Goal: Communication & Community: Answer question/provide support

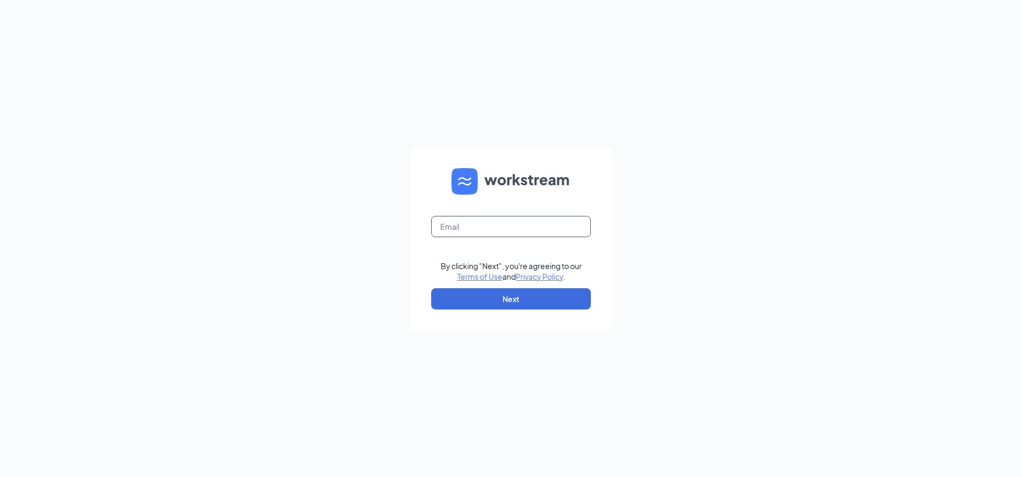
click at [489, 229] on input "text" at bounding box center [511, 226] width 160 height 21
type input "tn0163@pjunited.com"
click at [501, 297] on button "Next" at bounding box center [511, 298] width 160 height 21
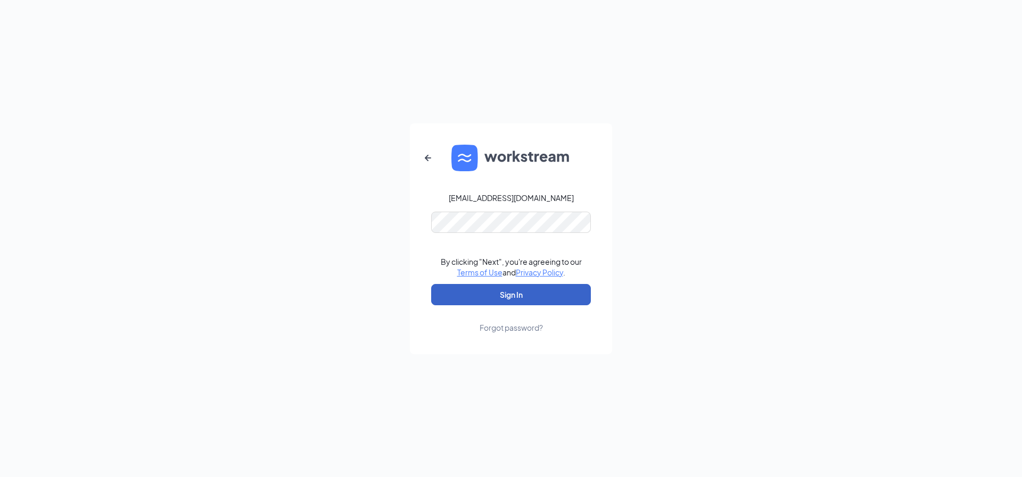
click at [493, 294] on button "Sign In" at bounding box center [511, 294] width 160 height 21
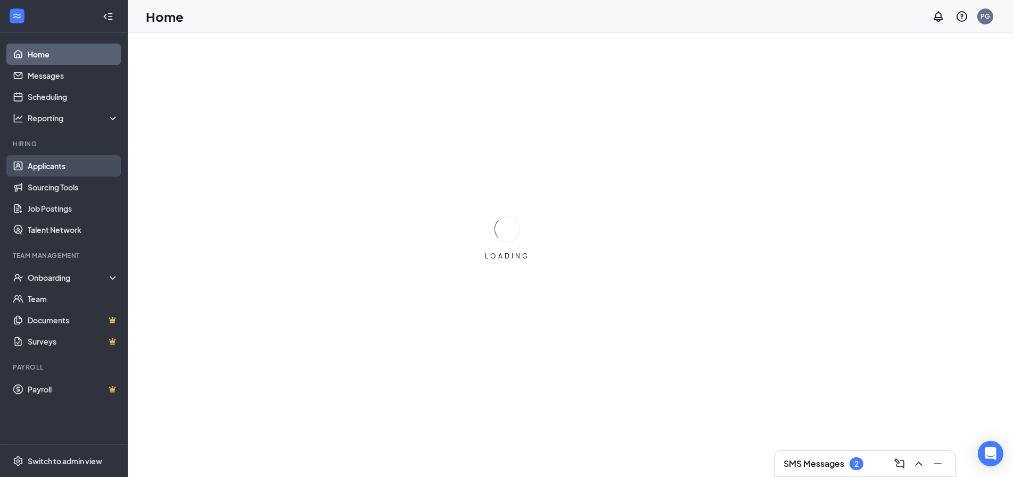
click at [66, 166] on link "Applicants" at bounding box center [73, 165] width 91 height 21
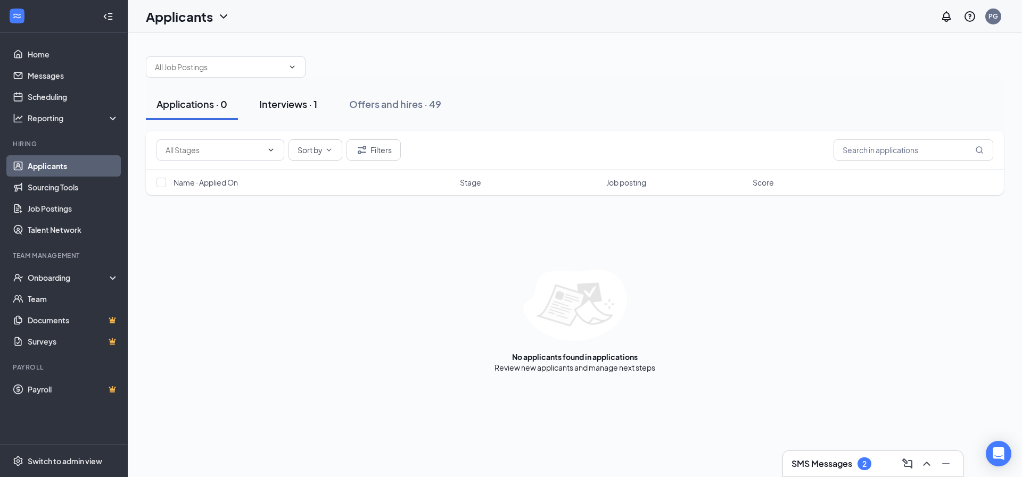
click at [284, 102] on div "Interviews · 1" at bounding box center [288, 103] width 58 height 13
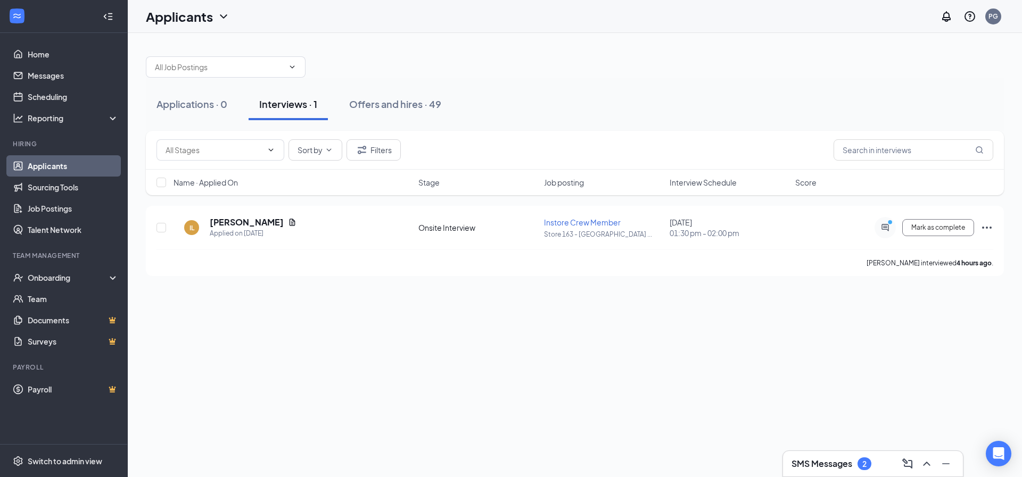
click at [297, 104] on div "Interviews · 1" at bounding box center [288, 103] width 58 height 13
click at [233, 224] on h5 "[PERSON_NAME]" at bounding box center [247, 223] width 74 height 12
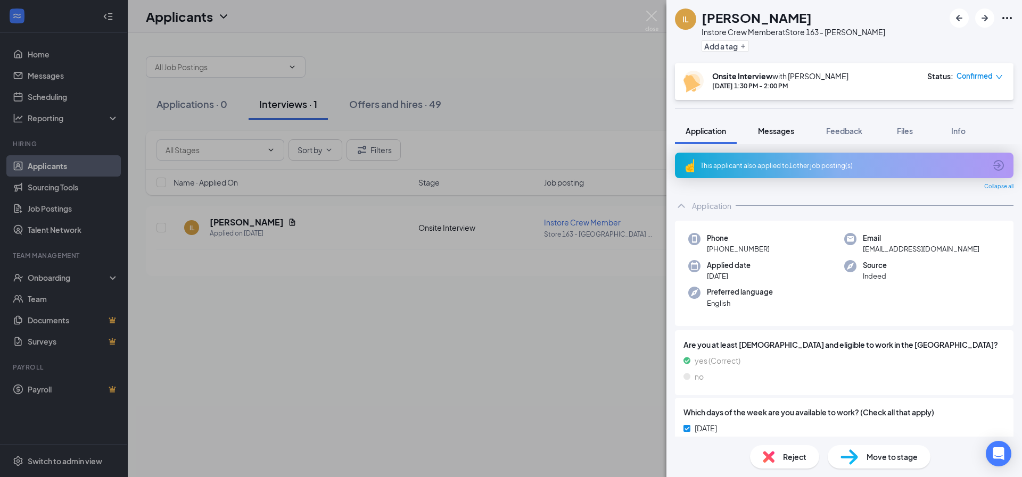
click at [776, 136] on div "Messages" at bounding box center [776, 131] width 36 height 11
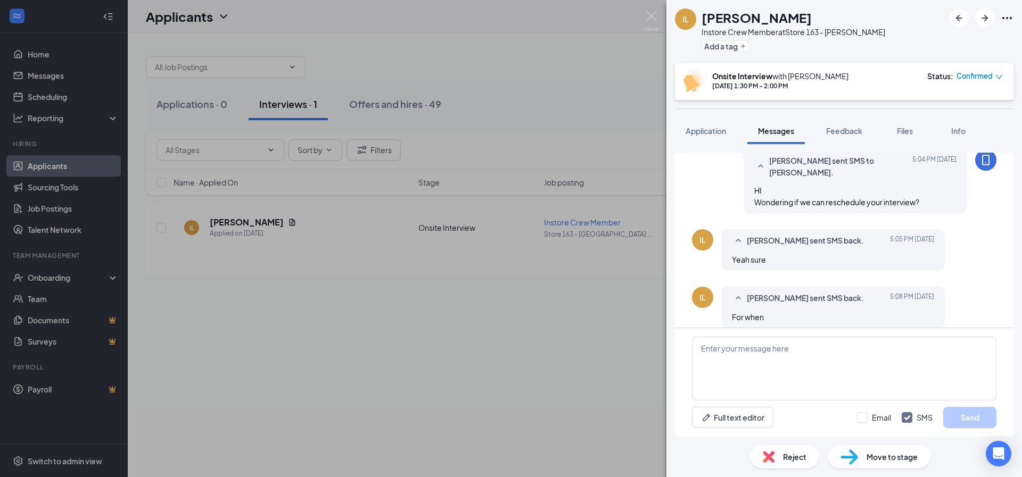
scroll to position [374, 0]
click at [740, 356] on textarea at bounding box center [844, 369] width 304 height 64
type textarea "Y"
type textarea "Ill be here [DATE] at 10 or [DATE] at 10"
click at [972, 415] on button "Send" at bounding box center [969, 417] width 53 height 21
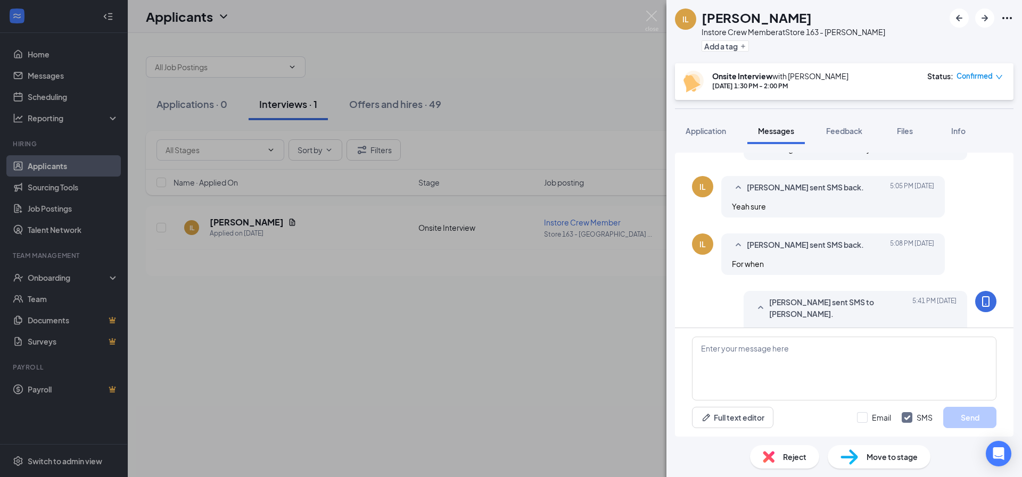
scroll to position [431, 0]
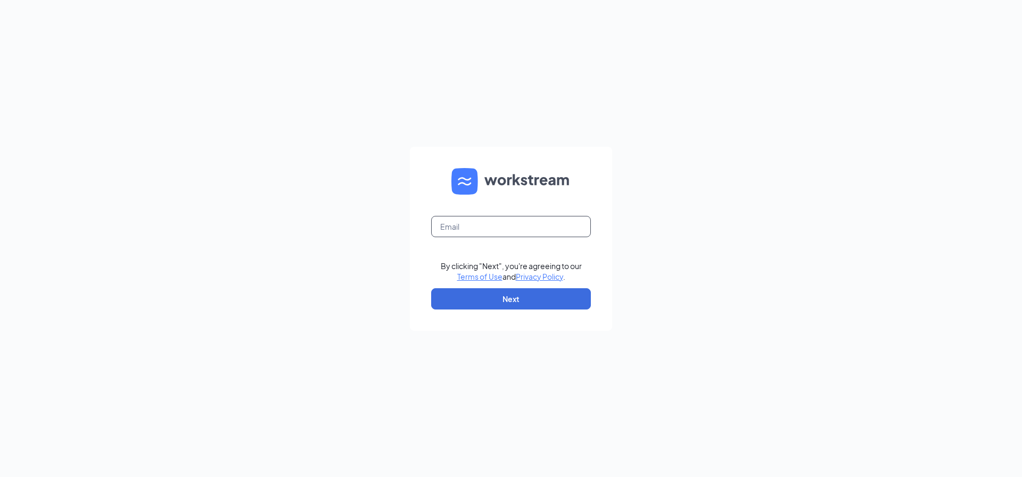
click at [469, 226] on input "text" at bounding box center [511, 226] width 160 height 21
type input "tn0163@pjunited.com"
click at [503, 295] on button "Next" at bounding box center [511, 298] width 160 height 21
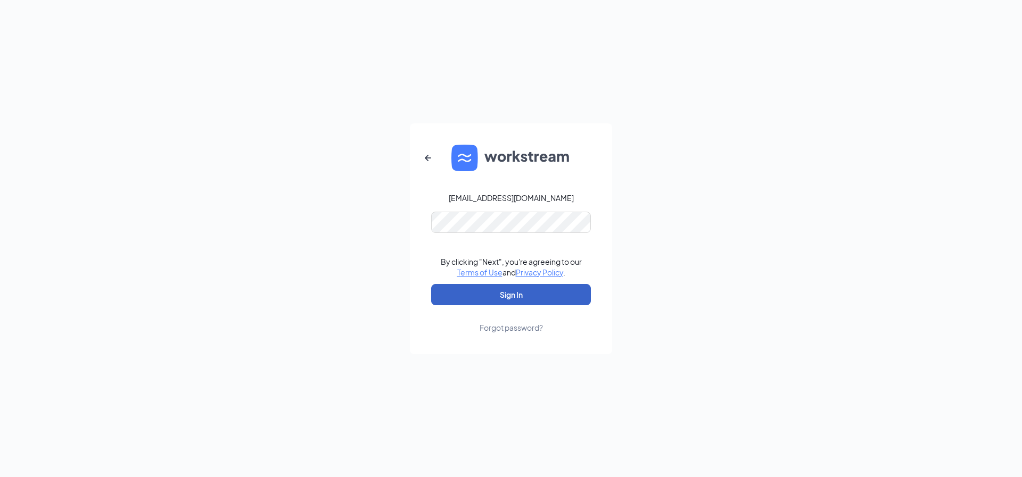
click at [507, 293] on button "Sign In" at bounding box center [511, 294] width 160 height 21
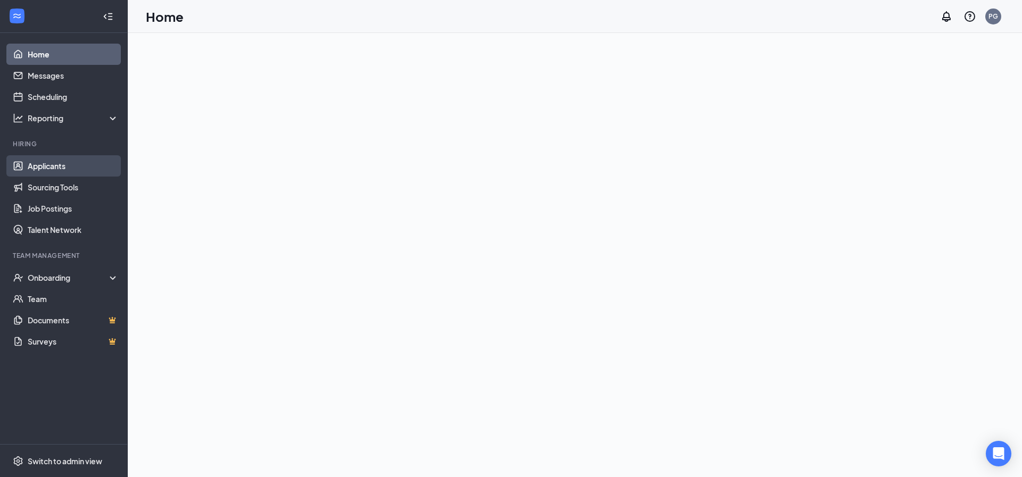
click at [55, 161] on link "Applicants" at bounding box center [73, 165] width 91 height 21
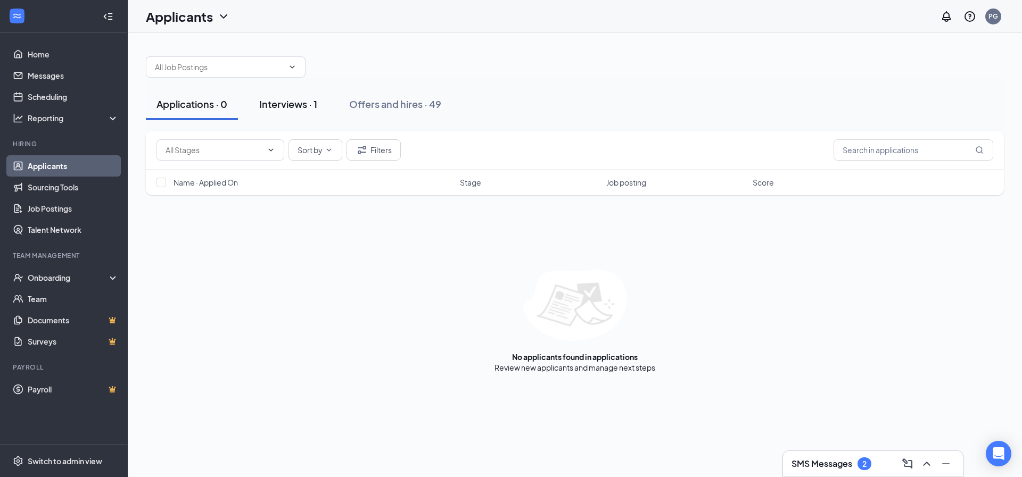
click at [286, 104] on div "Interviews · 1" at bounding box center [288, 103] width 58 height 13
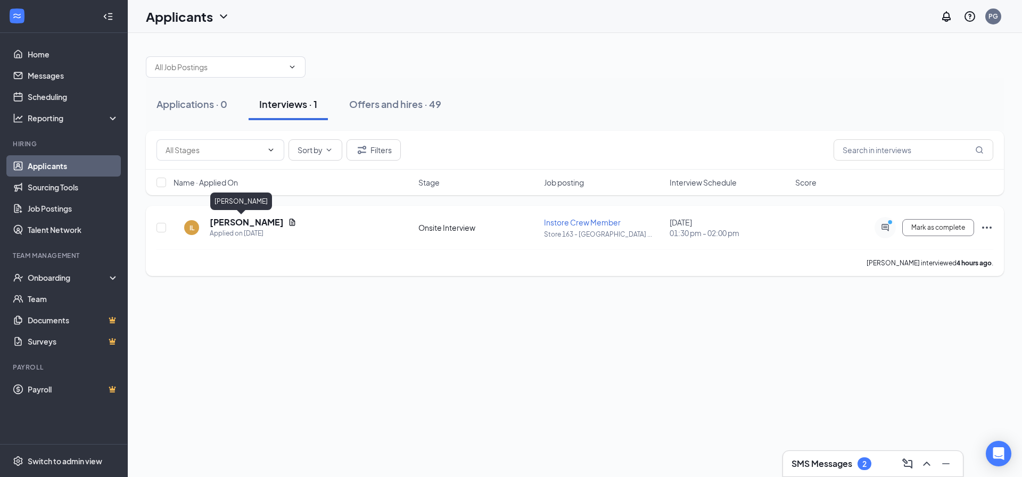
click at [233, 228] on h5 "Isai Leon" at bounding box center [247, 223] width 74 height 12
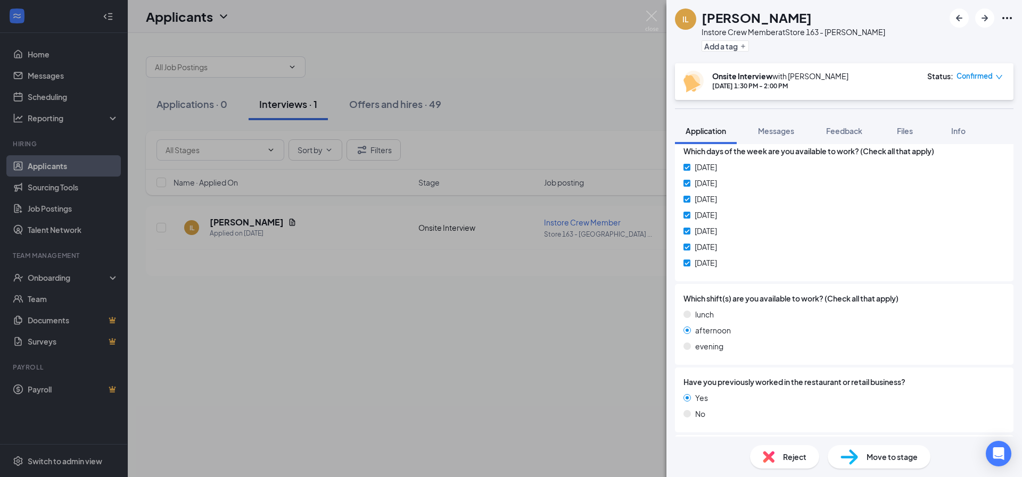
scroll to position [146, 0]
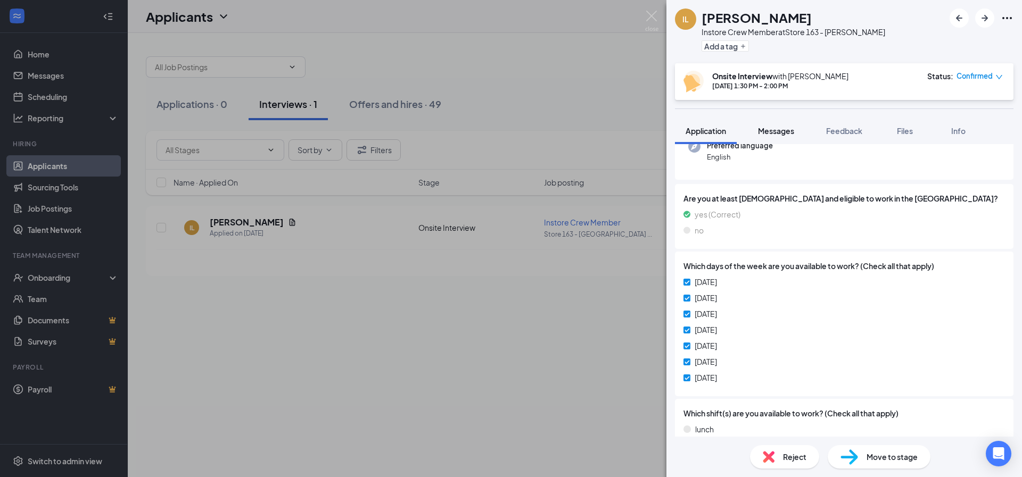
click at [775, 133] on span "Messages" at bounding box center [776, 131] width 36 height 10
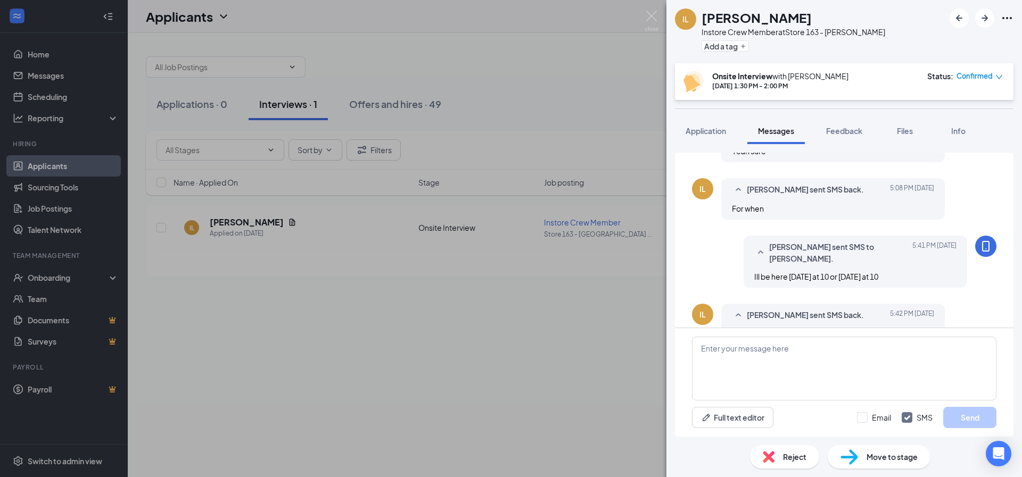
scroll to position [408, 0]
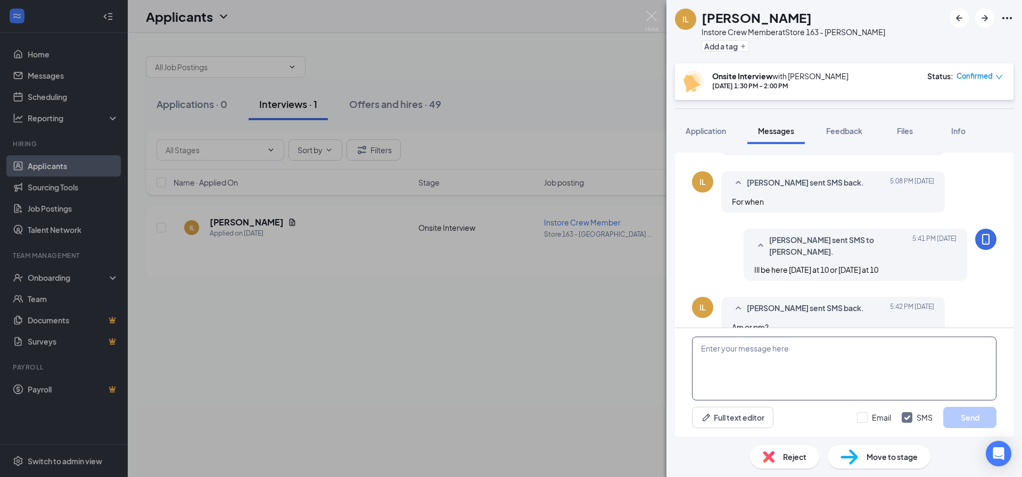
click at [730, 358] on textarea at bounding box center [844, 369] width 304 height 64
type textarea "am"
click at [966, 415] on button "Send" at bounding box center [969, 417] width 53 height 21
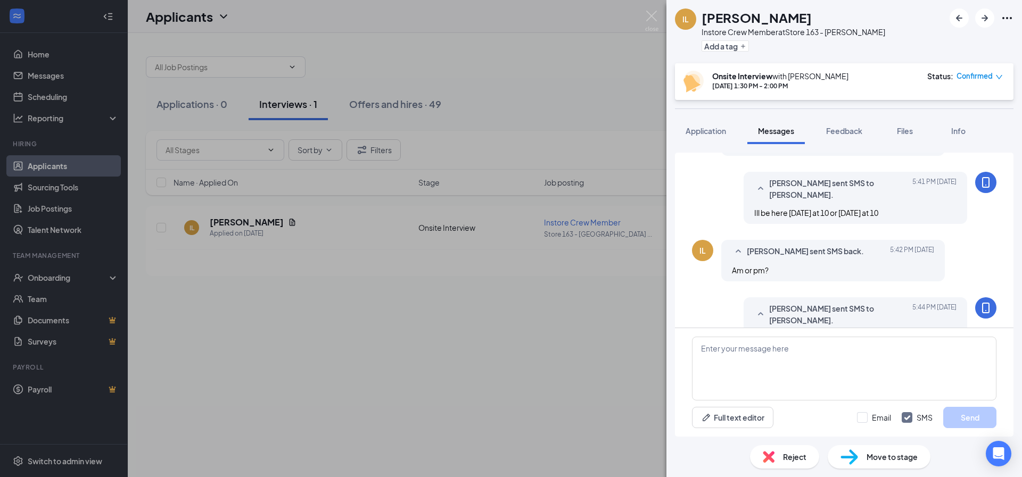
scroll to position [466, 0]
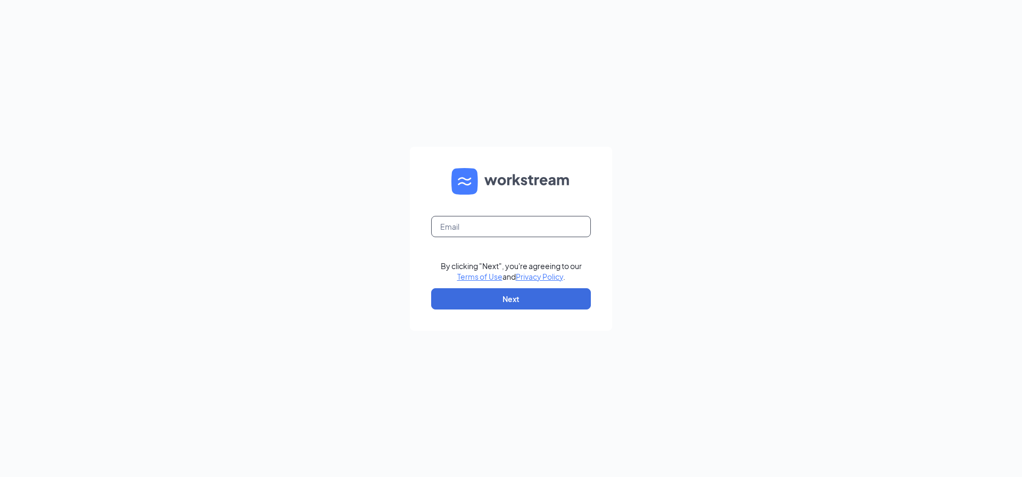
click at [486, 231] on input "text" at bounding box center [511, 226] width 160 height 21
type input "[EMAIL_ADDRESS][DOMAIN_NAME]"
click at [519, 294] on button "Next" at bounding box center [511, 298] width 160 height 21
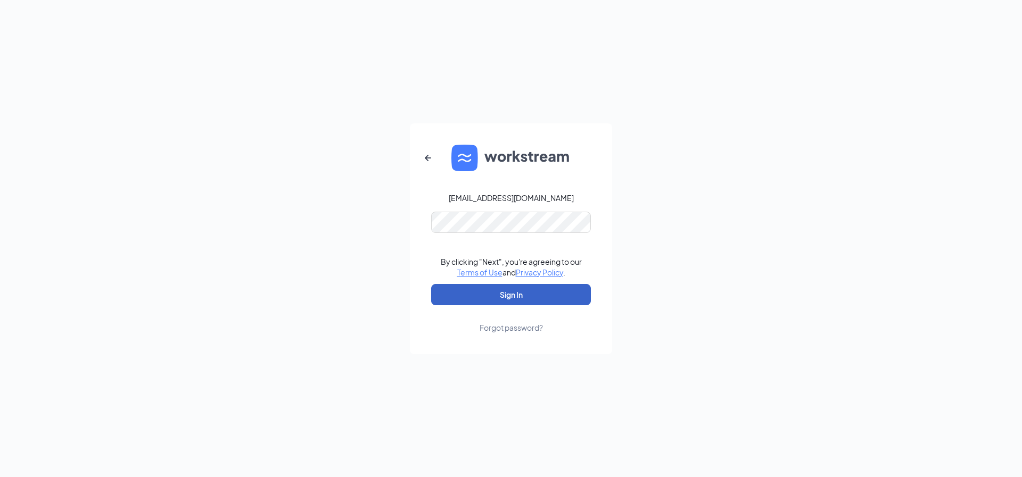
click at [507, 289] on button "Sign In" at bounding box center [511, 294] width 160 height 21
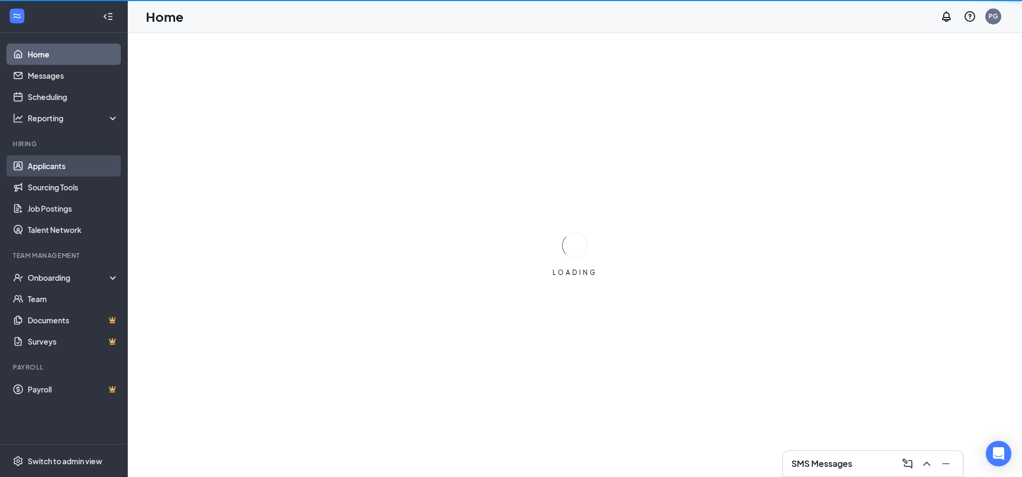
click at [55, 161] on link "Applicants" at bounding box center [73, 165] width 91 height 21
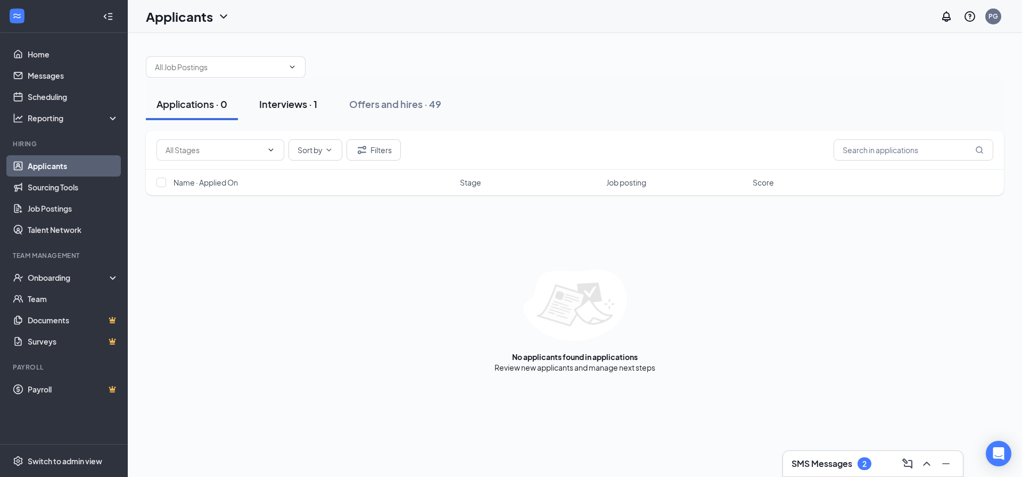
click at [272, 106] on div "Interviews · 1" at bounding box center [288, 103] width 58 height 13
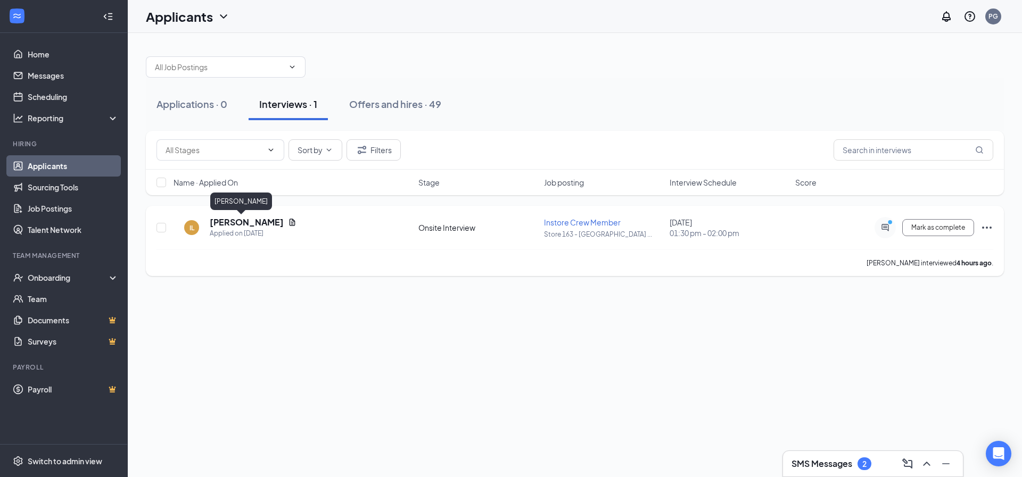
click at [234, 225] on h5 "[PERSON_NAME]" at bounding box center [247, 223] width 74 height 12
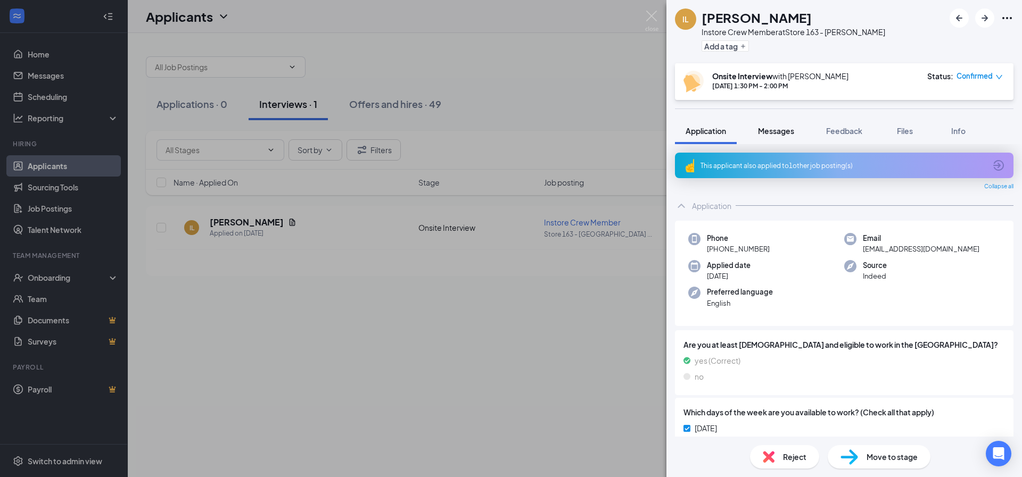
click at [777, 131] on span "Messages" at bounding box center [776, 131] width 36 height 10
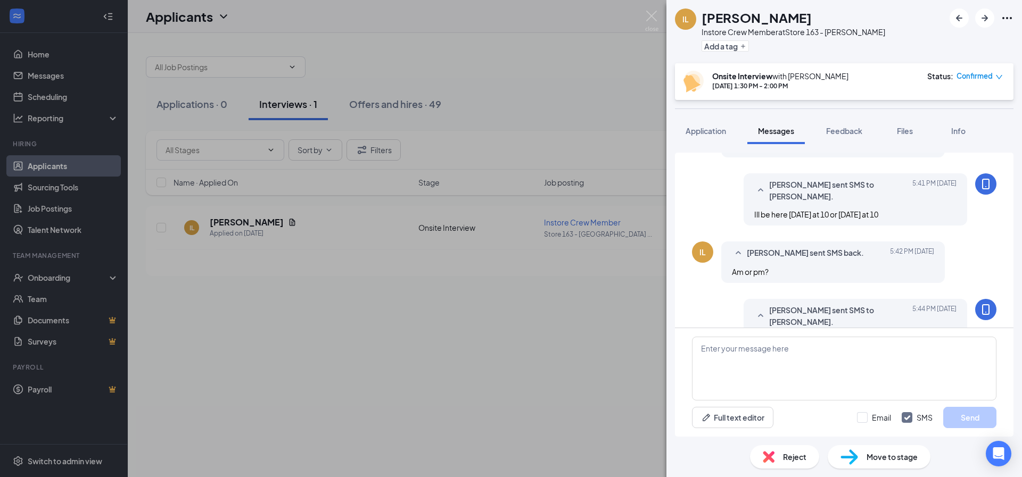
scroll to position [423, 0]
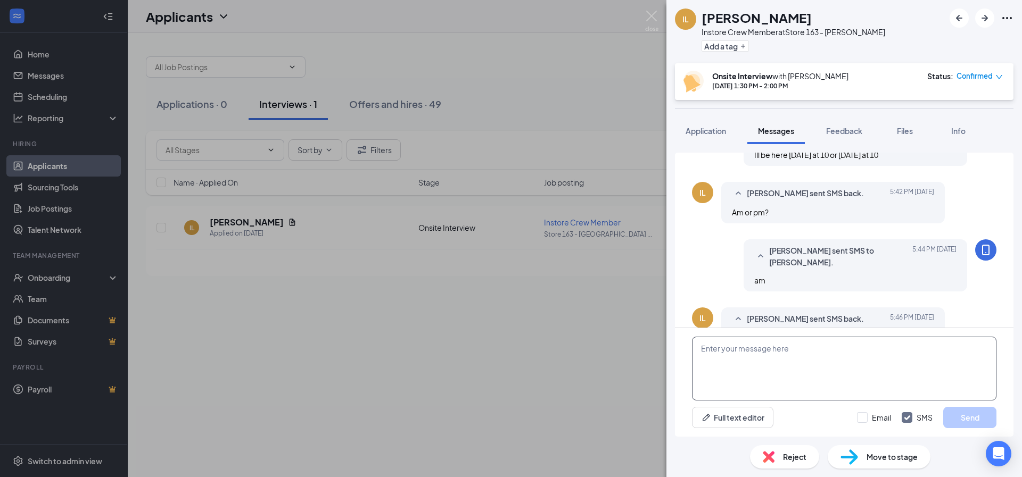
click at [790, 346] on textarea at bounding box center [844, 369] width 304 height 64
type textarea "that will be fine see u then"
click at [966, 421] on button "Send" at bounding box center [969, 417] width 53 height 21
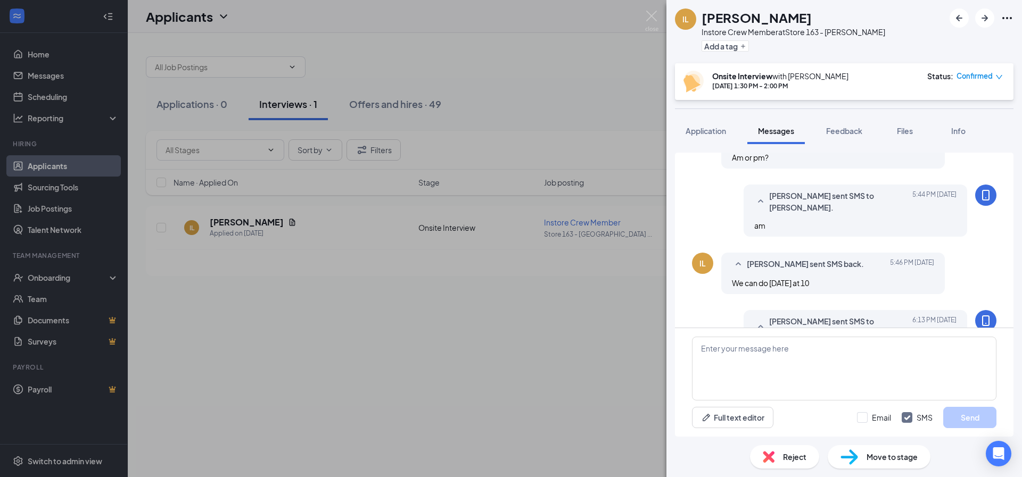
scroll to position [480, 0]
